Goal: Communication & Community: Answer question/provide support

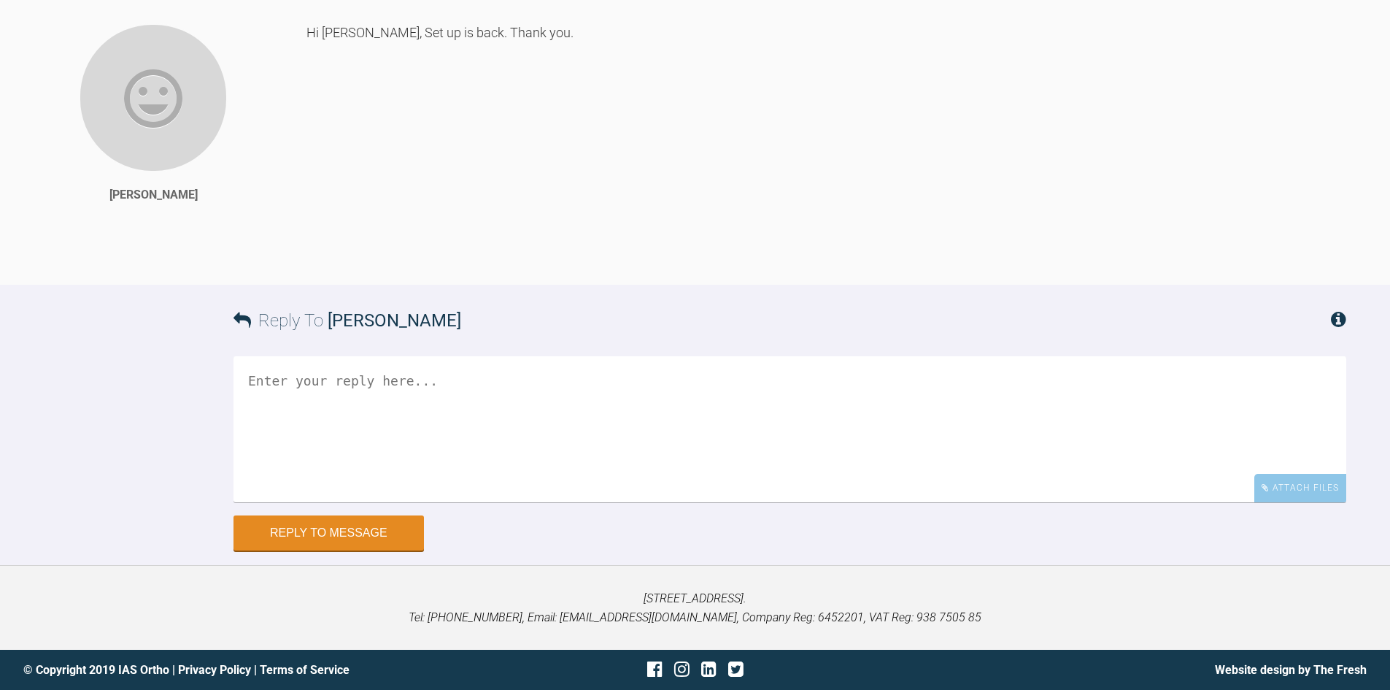
scroll to position [7914, 0]
click at [475, 446] on textarea at bounding box center [790, 429] width 1113 height 146
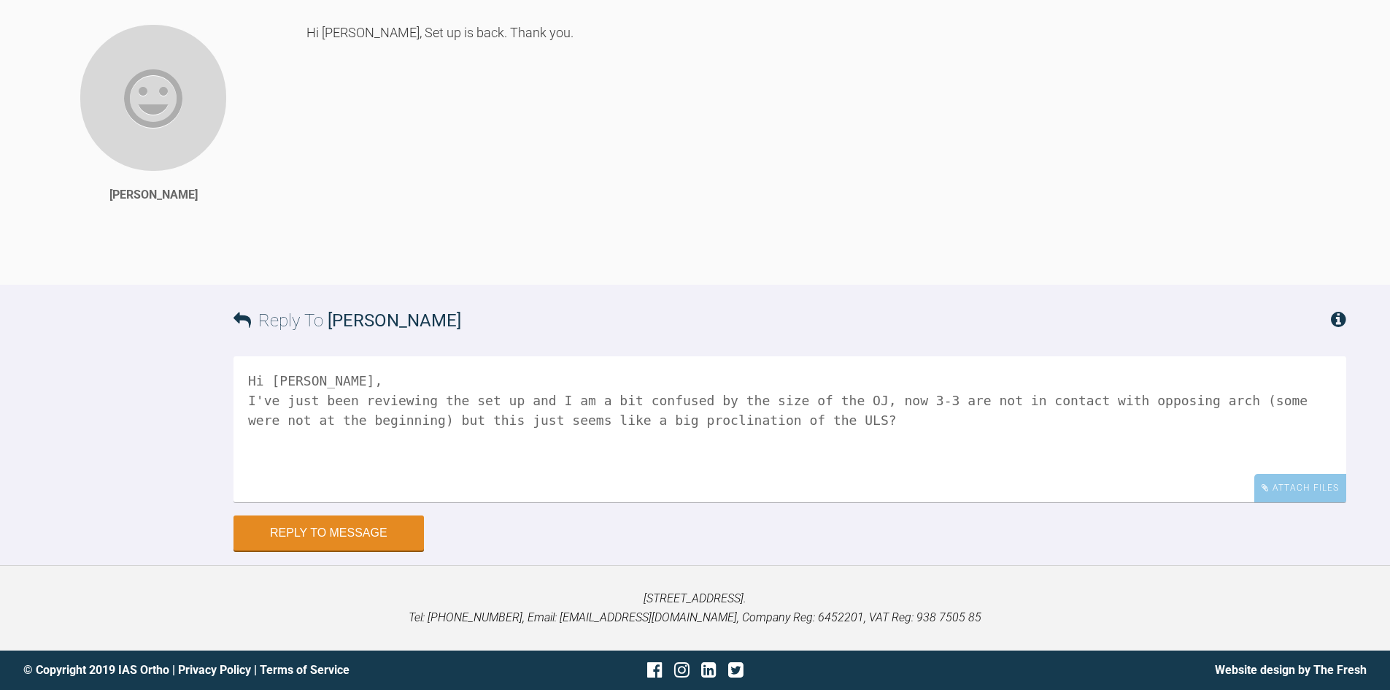
click at [699, 429] on textarea "Hi [PERSON_NAME], I've just been reviewing the set up and I am a bit confused b…" at bounding box center [790, 429] width 1113 height 146
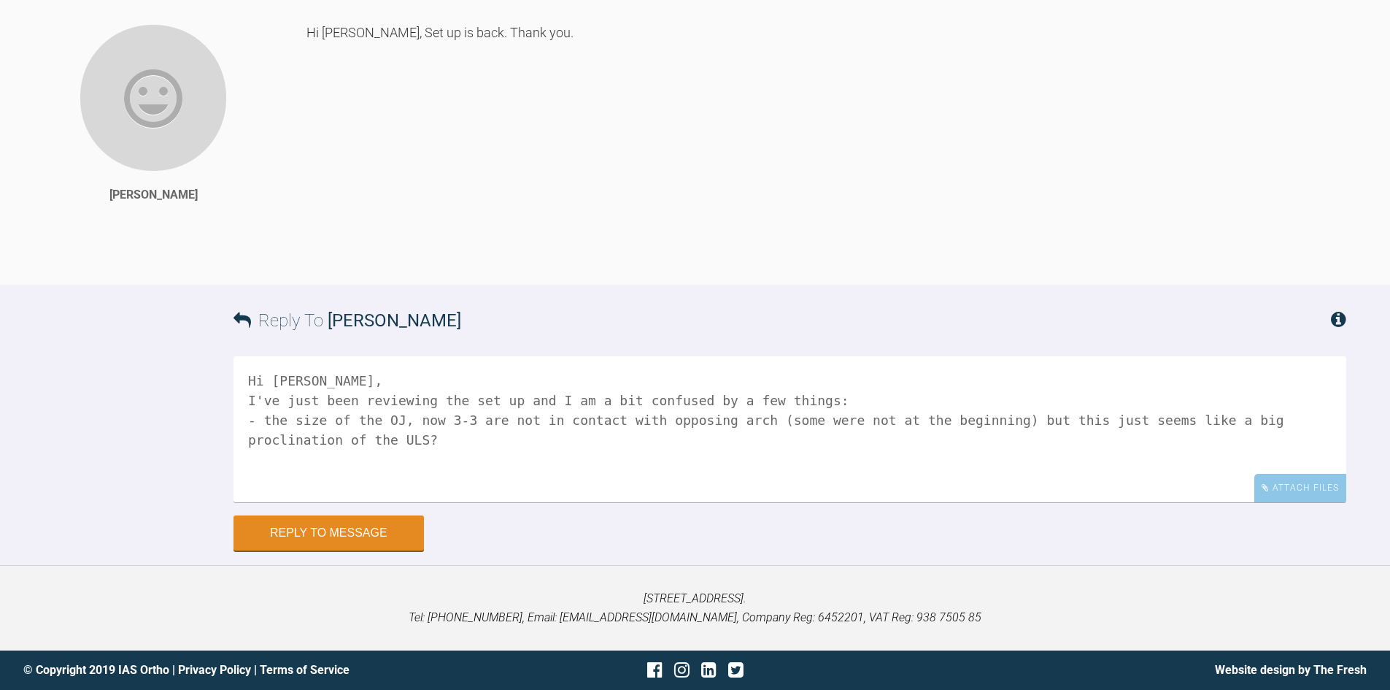
click at [693, 463] on textarea "Hi [PERSON_NAME], I've just been reviewing the set up and I am a bit confused b…" at bounding box center [790, 429] width 1113 height 146
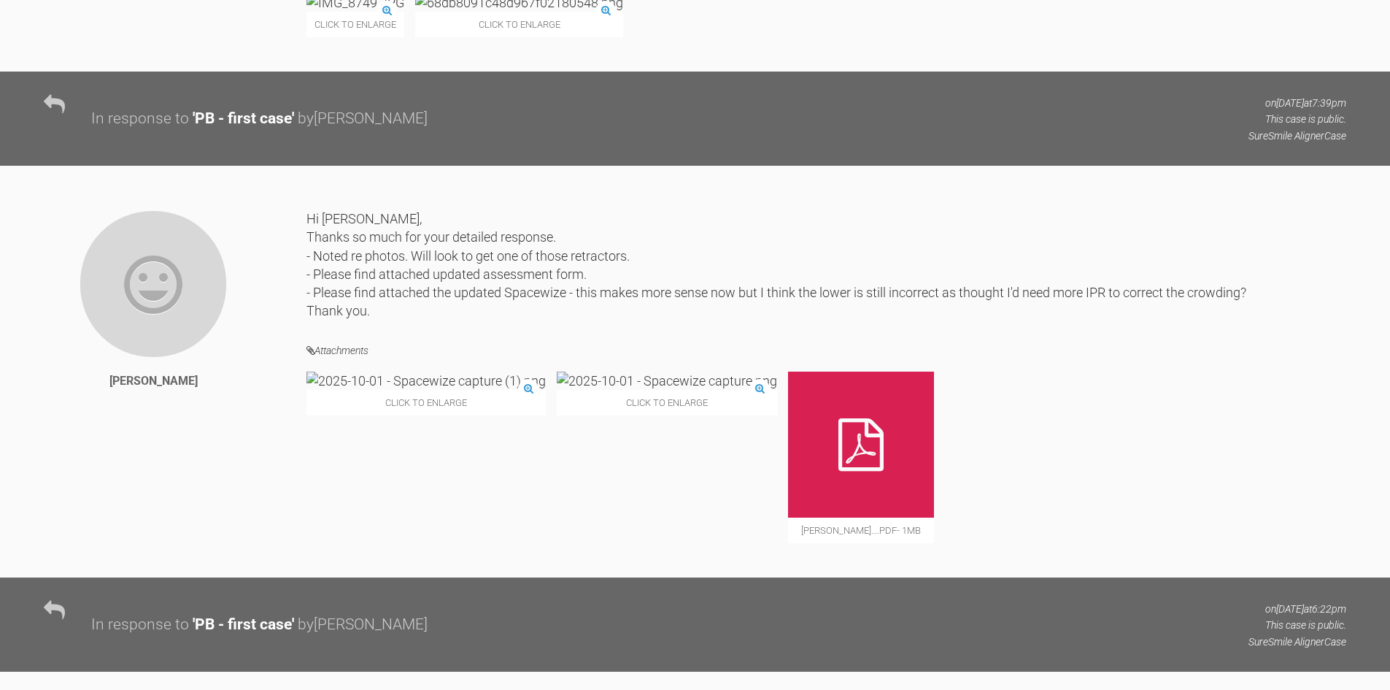
scroll to position [4192, 0]
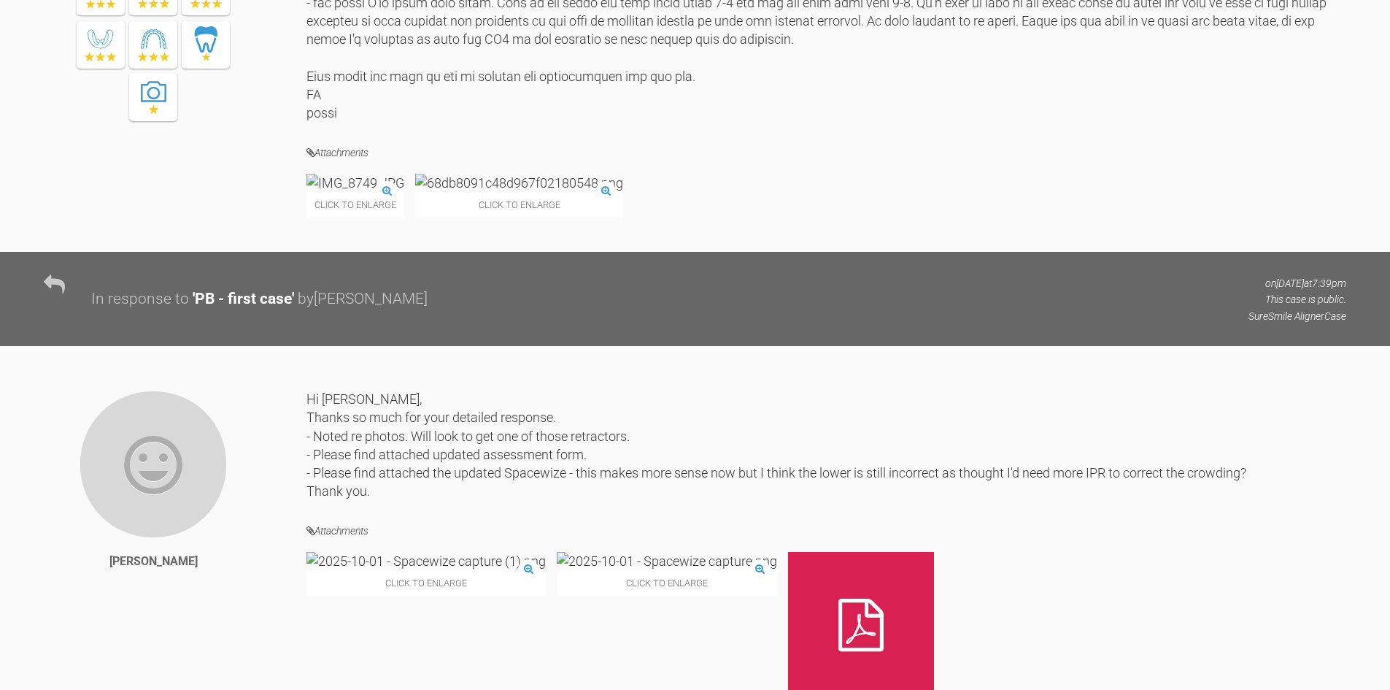
drag, startPoint x: 795, startPoint y: 428, endPoint x: 684, endPoint y: 398, distance: 114.9
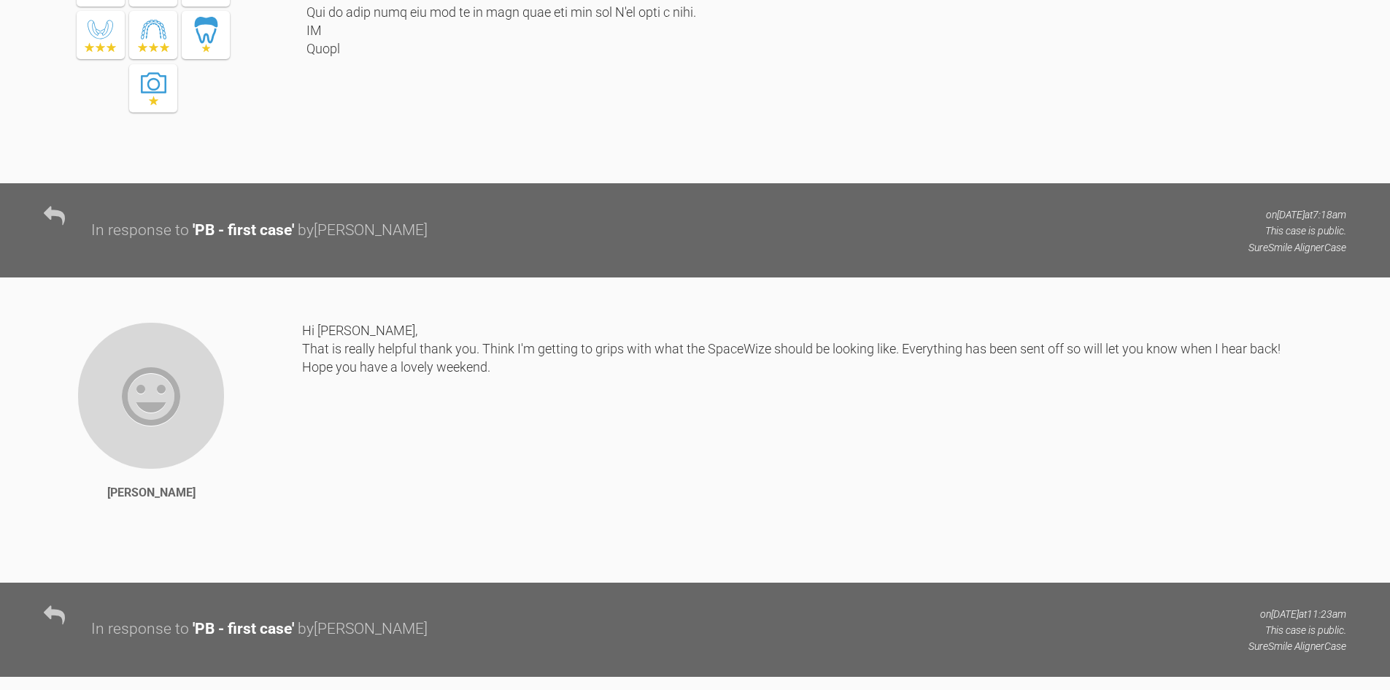
scroll to position [5287, 0]
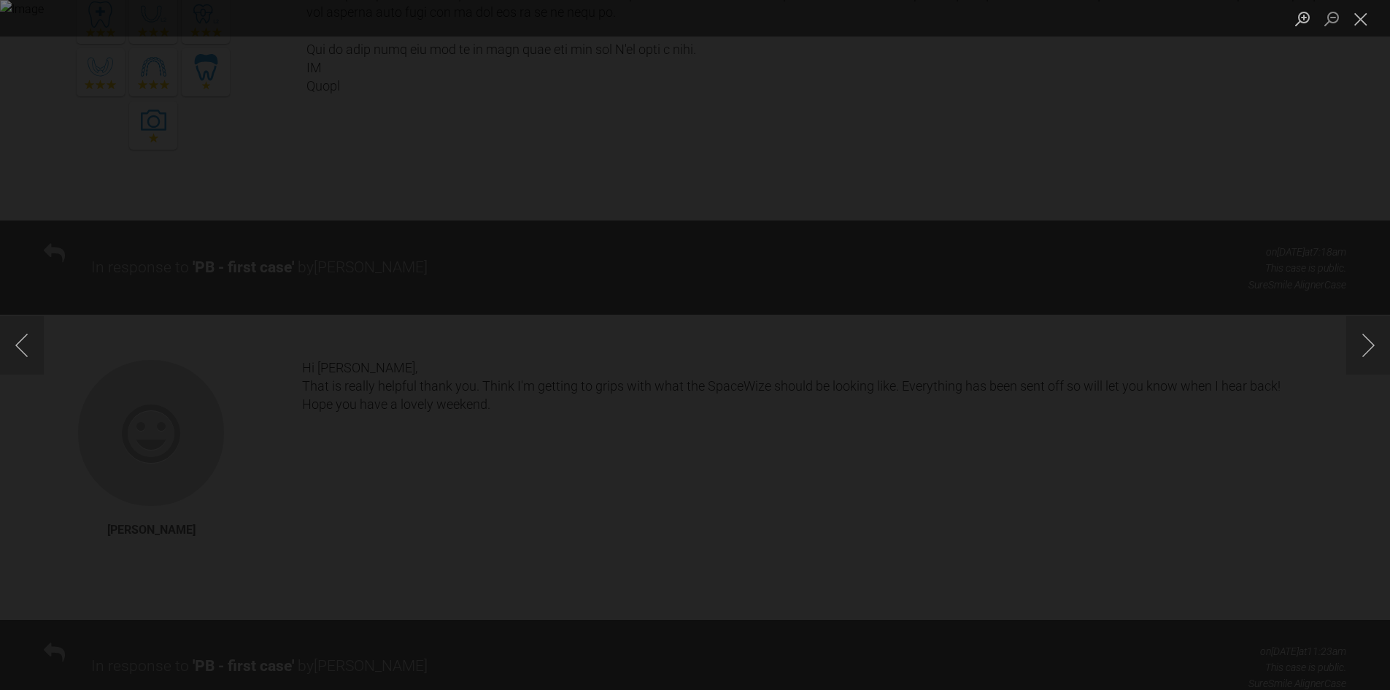
click at [1143, 242] on div "Lightbox" at bounding box center [695, 345] width 1390 height 690
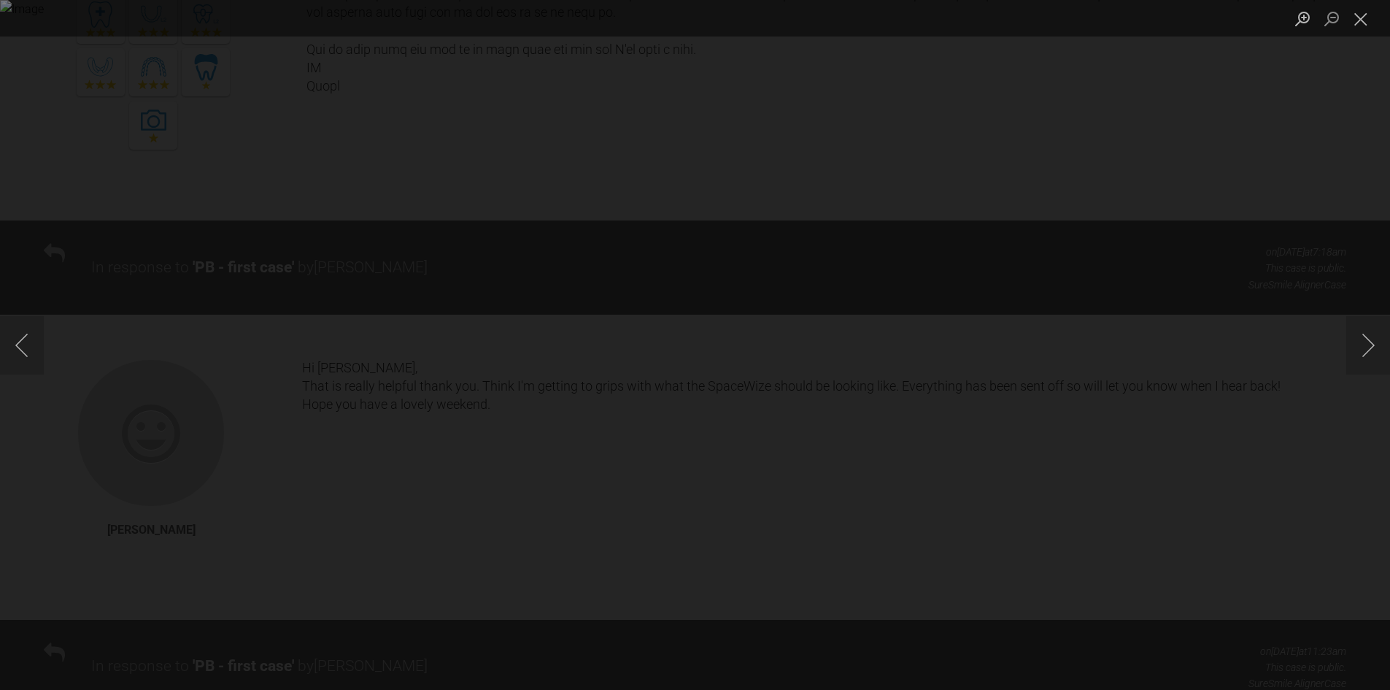
click at [277, 306] on div "Lightbox" at bounding box center [695, 345] width 1390 height 690
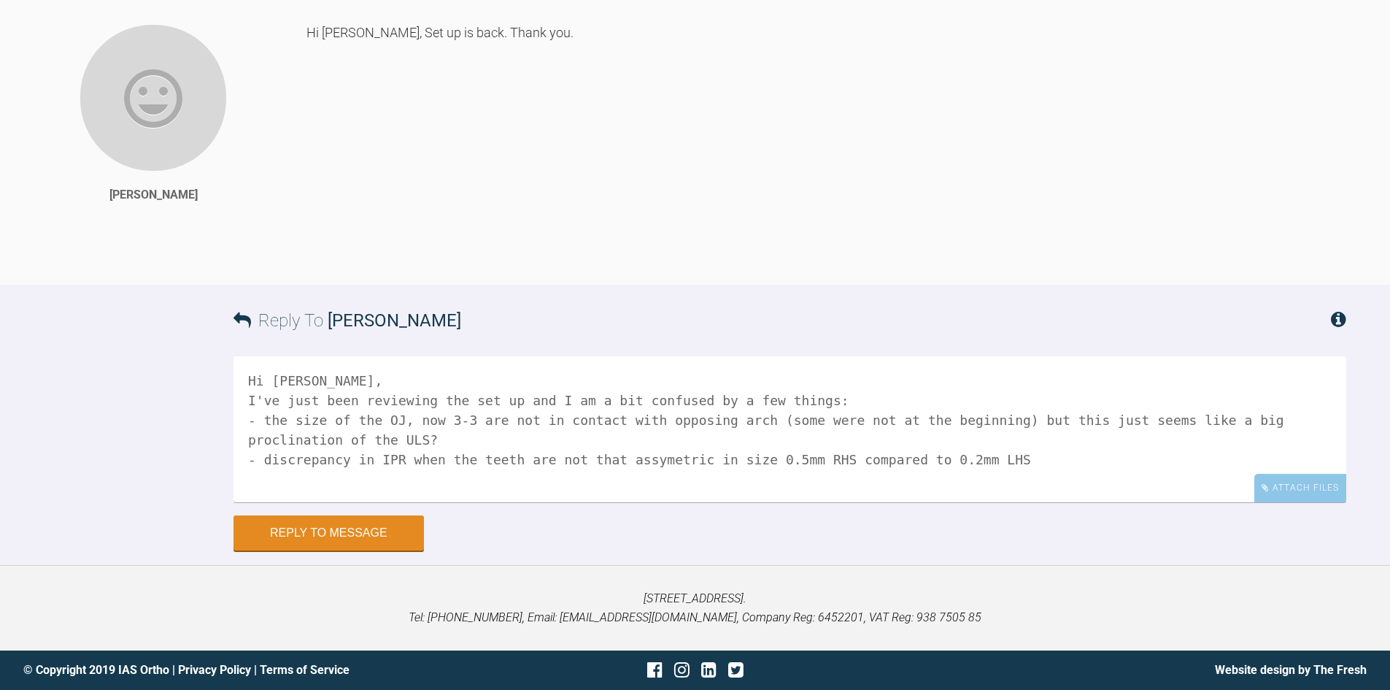
scroll to position [7841, 0]
click at [1001, 502] on textarea "Hi [PERSON_NAME], I've just been reviewing the set up and I am a bit confused b…" at bounding box center [790, 429] width 1113 height 146
click at [714, 502] on textarea "Hi [PERSON_NAME], I've just been reviewing the set up and I am a bit confused b…" at bounding box center [790, 429] width 1113 height 146
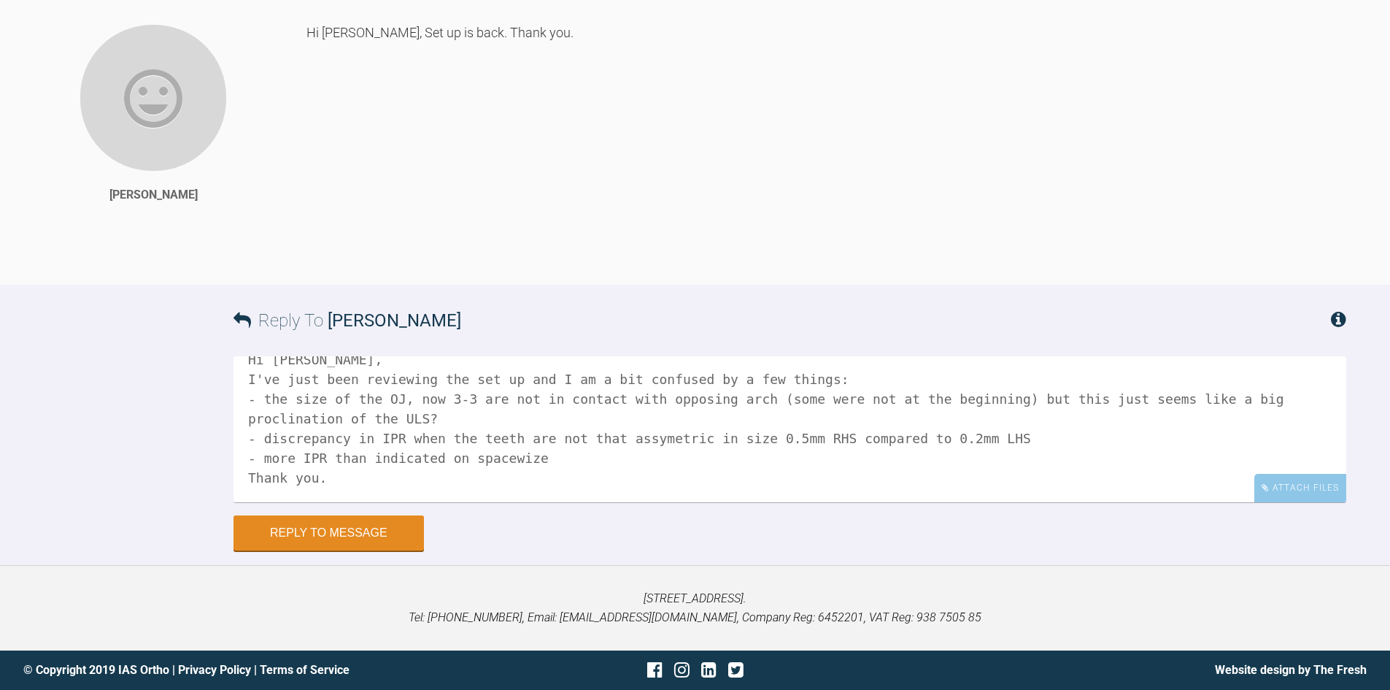
drag, startPoint x: 659, startPoint y: 586, endPoint x: 979, endPoint y: 529, distance: 324.6
click at [660, 502] on textarea "Hi [PERSON_NAME], I've just been reviewing the set up and I am a bit confused b…" at bounding box center [790, 429] width 1113 height 146
type textarea "Hi [PERSON_NAME], I've just been reviewing the set up and I am a bit confused b…"
click at [383, 552] on button "Reply to Message" at bounding box center [329, 534] width 190 height 35
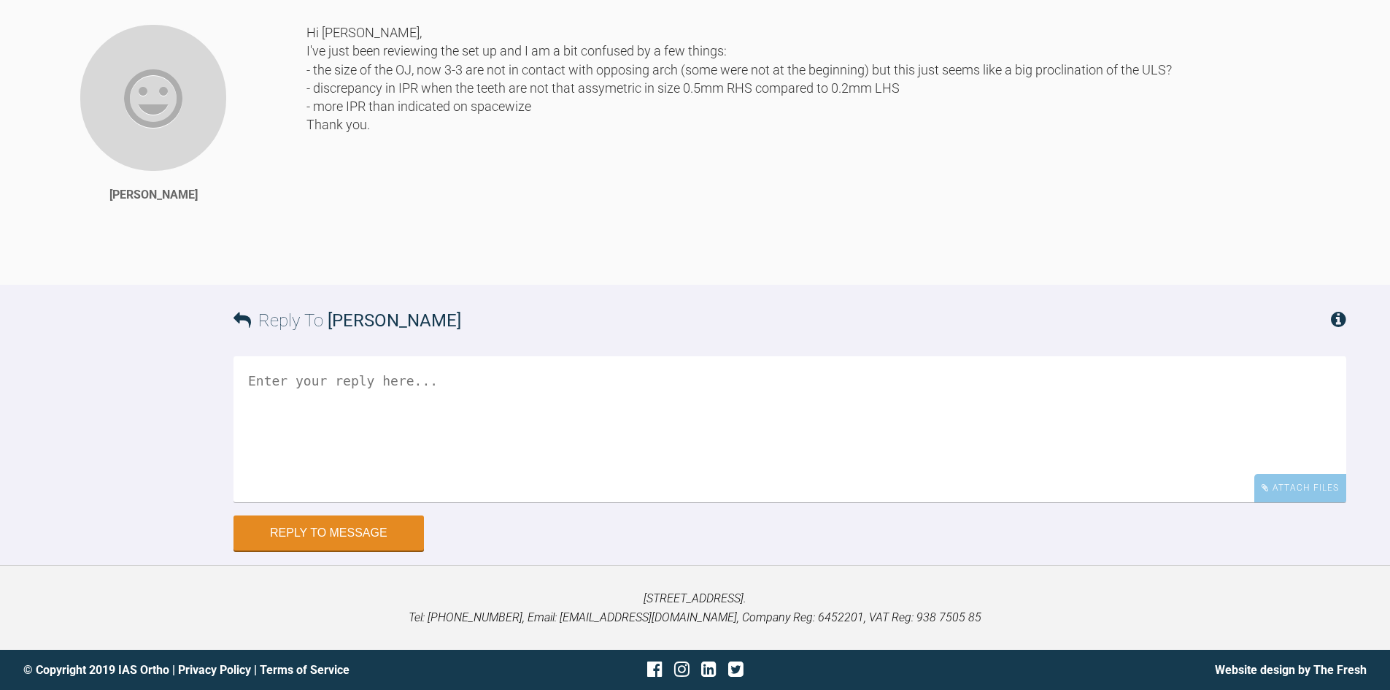
scroll to position [8199, 0]
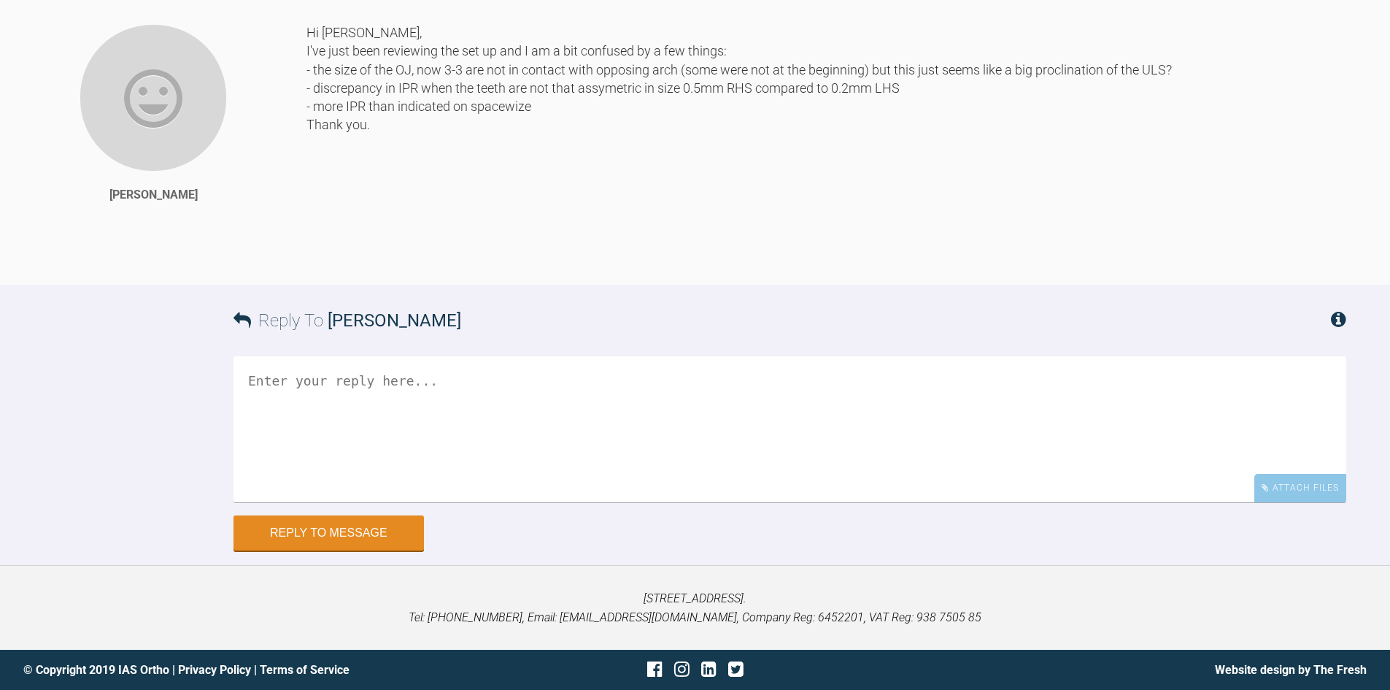
scroll to position [8345, 0]
